Goal: Navigation & Orientation: Find specific page/section

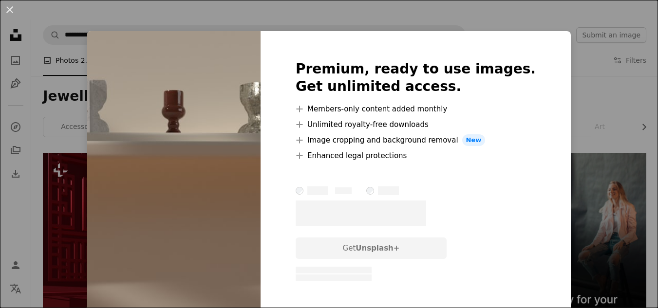
scroll to position [1023, 0]
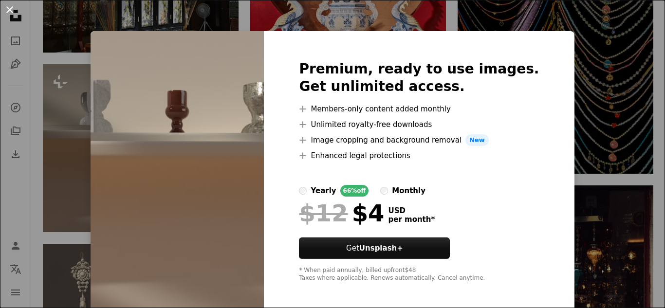
click at [11, 13] on button "An X shape" at bounding box center [10, 10] width 12 height 12
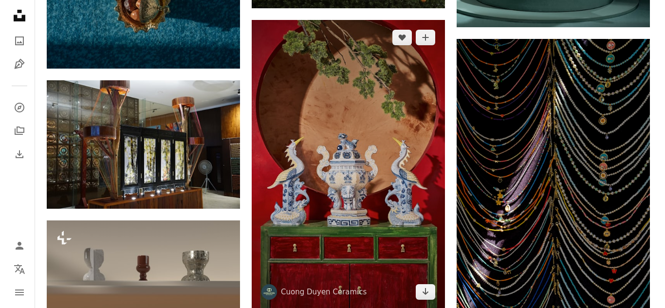
scroll to position [834, 0]
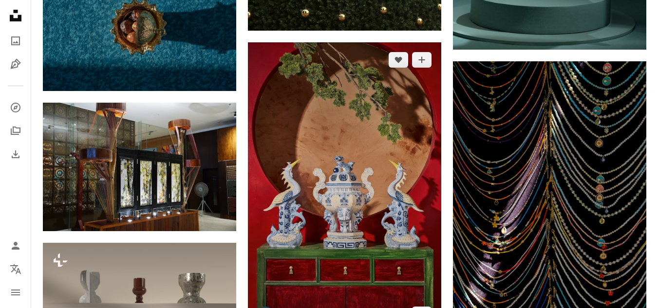
click at [375, 163] on img at bounding box center [344, 187] width 193 height 290
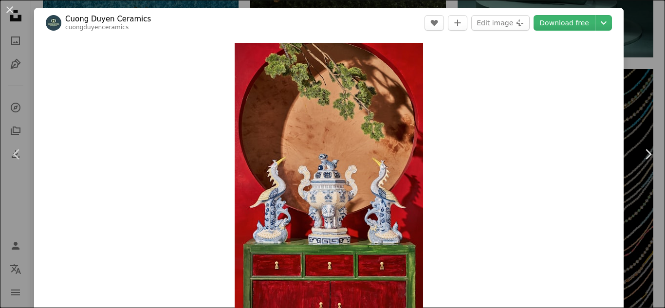
click at [53, 22] on img at bounding box center [54, 23] width 16 height 16
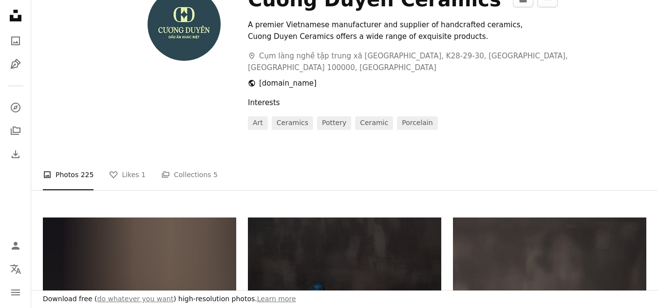
scroll to position [97, 0]
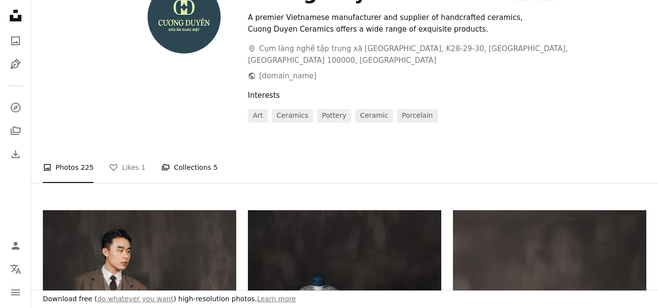
click at [187, 158] on link "A stack of folders Collections 5" at bounding box center [189, 167] width 56 height 31
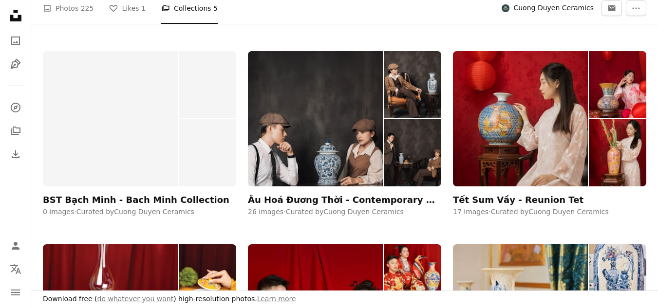
scroll to position [13, 0]
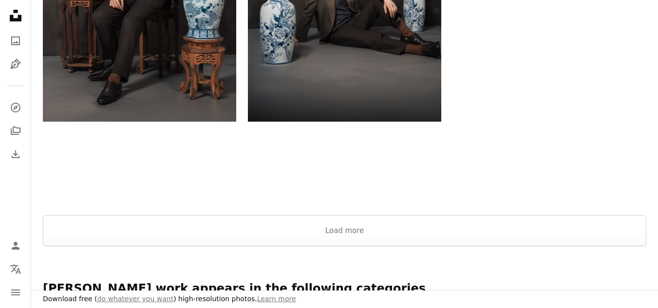
scroll to position [2337, 0]
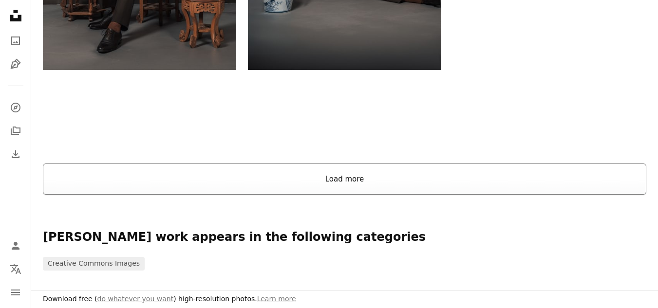
click at [348, 164] on button "Load more" at bounding box center [344, 179] width 603 height 31
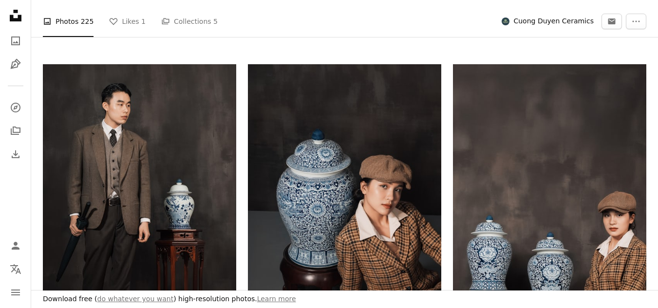
scroll to position [0, 0]
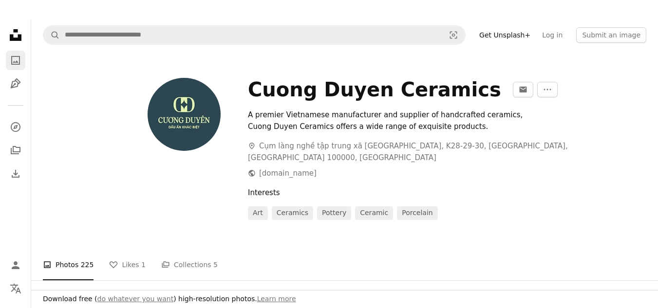
click at [18, 62] on icon "Photos" at bounding box center [15, 60] width 9 height 9
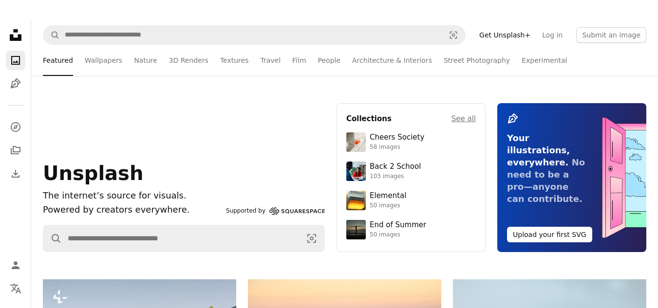
click at [8, 37] on icon "Unsplash logo Unsplash Home" at bounding box center [15, 34] width 19 height 19
click at [10, 37] on icon at bounding box center [16, 35] width 12 height 12
click at [13, 148] on icon "Collections" at bounding box center [16, 150] width 10 height 8
